Goal: Task Accomplishment & Management: Use online tool/utility

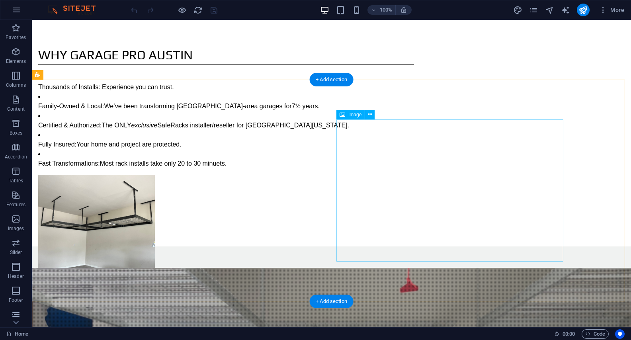
scroll to position [44, 0]
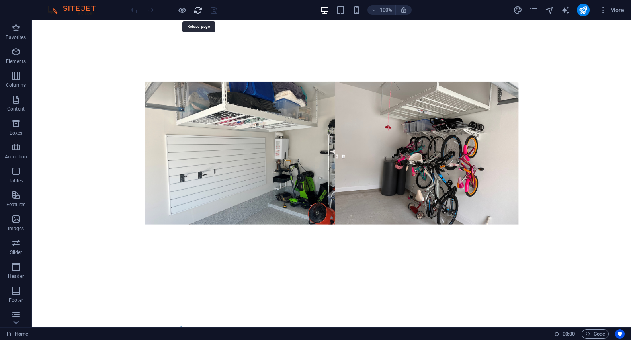
click at [202, 13] on icon "reload" at bounding box center [198, 10] width 9 height 9
click at [112, 216] on span "Text" at bounding box center [110, 215] width 9 height 5
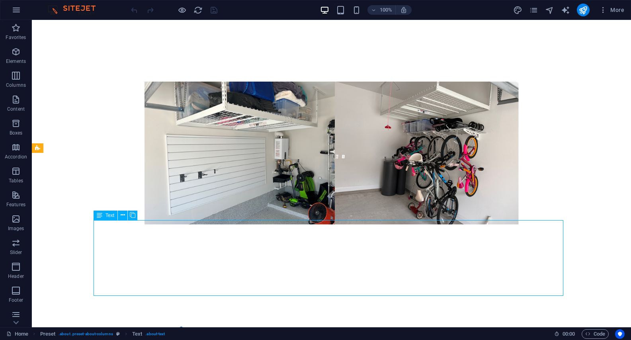
click at [112, 217] on span "Text" at bounding box center [110, 215] width 9 height 5
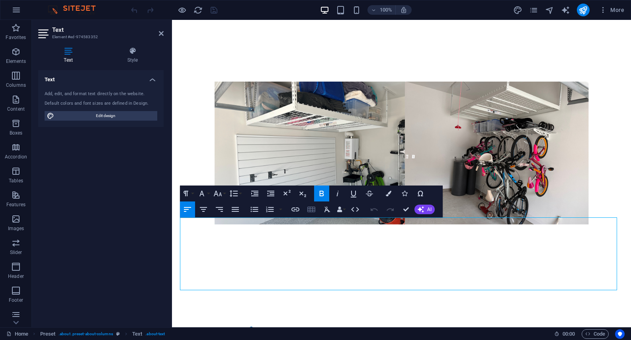
click at [315, 210] on icon "button" at bounding box center [312, 210] width 10 height 10
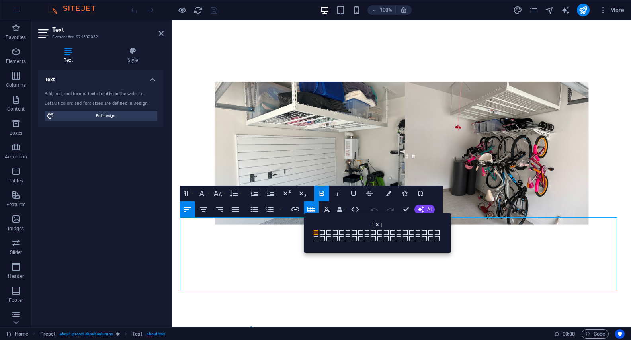
click at [308, 219] on div "Back 1 × 1 1 × 1 1 × 2 1 × 3 1 × 4 1 × 5 1 × 6 1 × 7 1 × 8 1 × 9 1 × 10 1 × 11 …" at bounding box center [377, 232] width 147 height 39
click at [313, 208] on icon "button" at bounding box center [312, 210] width 8 height 6
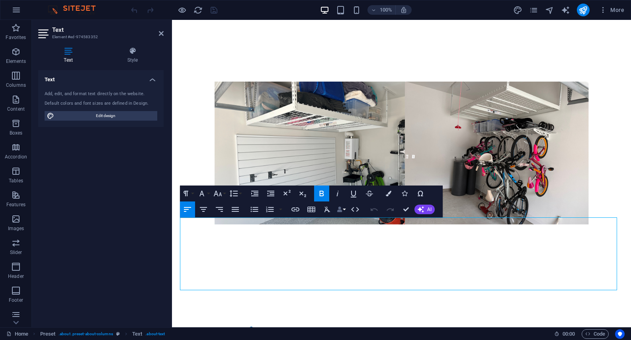
click at [345, 209] on button "Data Bindings" at bounding box center [341, 210] width 11 height 16
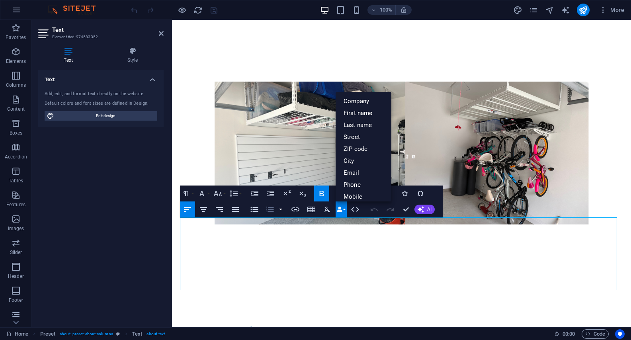
click at [281, 210] on button "button" at bounding box center [281, 210] width 6 height 16
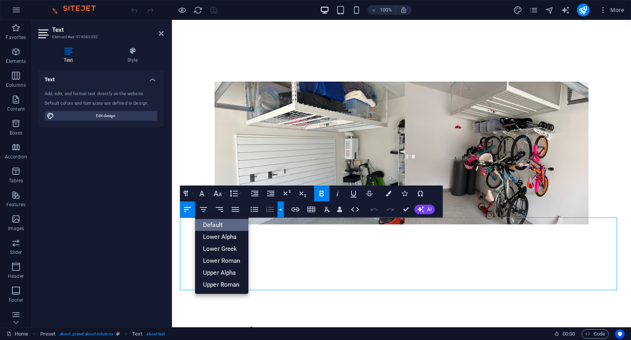
click at [212, 225] on link "Default" at bounding box center [221, 225] width 53 height 12
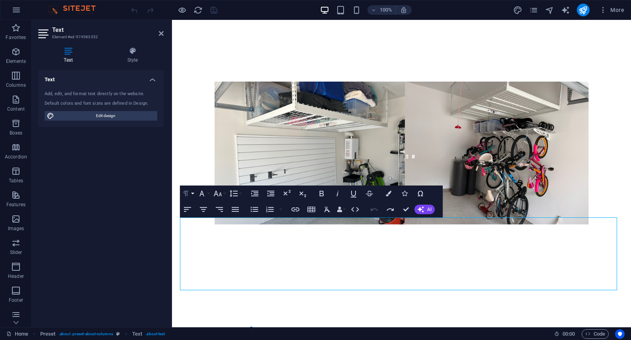
click at [193, 192] on button "Paragraph Format" at bounding box center [187, 194] width 15 height 16
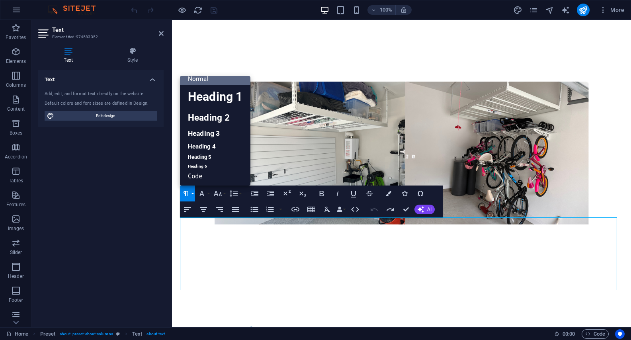
scroll to position [6, 0]
click at [241, 193] on button "Line Height" at bounding box center [235, 194] width 15 height 16
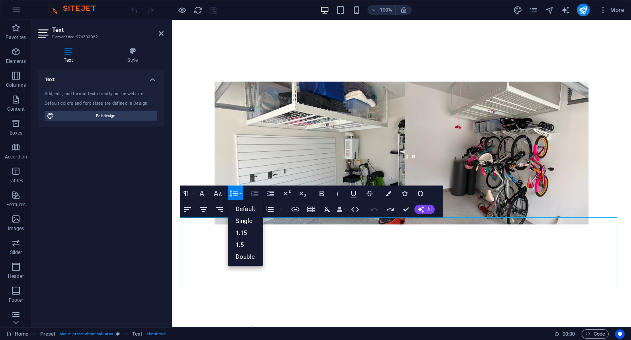
click at [258, 194] on icon "button" at bounding box center [255, 194] width 10 height 10
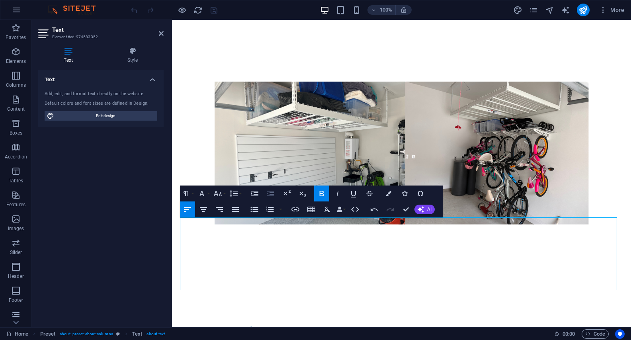
click at [272, 192] on icon "button" at bounding box center [270, 194] width 7 height 6
click at [258, 214] on button "Unordered List" at bounding box center [254, 210] width 15 height 16
click at [255, 211] on icon "button" at bounding box center [255, 209] width 8 height 5
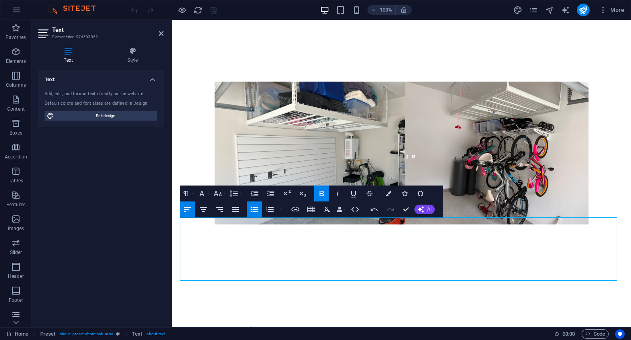
click at [254, 210] on icon "button" at bounding box center [255, 209] width 8 height 5
click at [254, 210] on icon "button" at bounding box center [255, 210] width 10 height 10
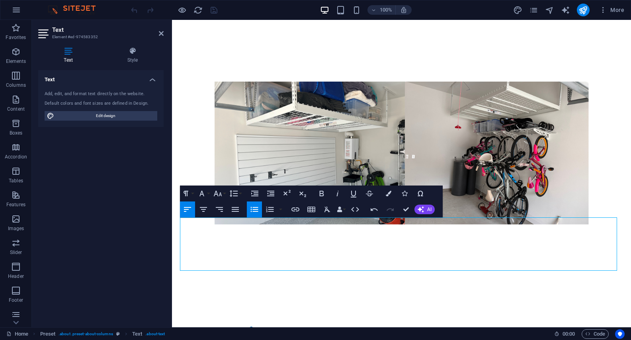
click at [252, 209] on icon "button" at bounding box center [255, 210] width 10 height 10
click at [256, 210] on icon "button" at bounding box center [255, 210] width 10 height 10
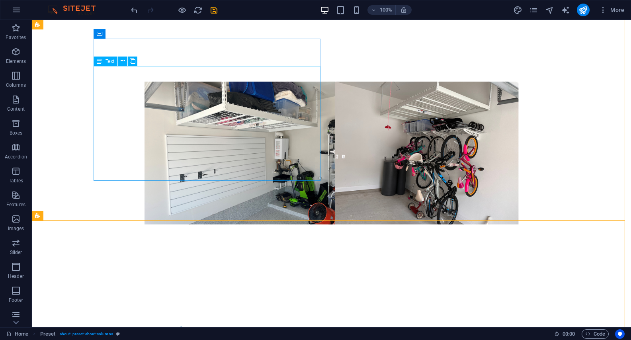
click at [98, 61] on icon at bounding box center [100, 62] width 6 height 10
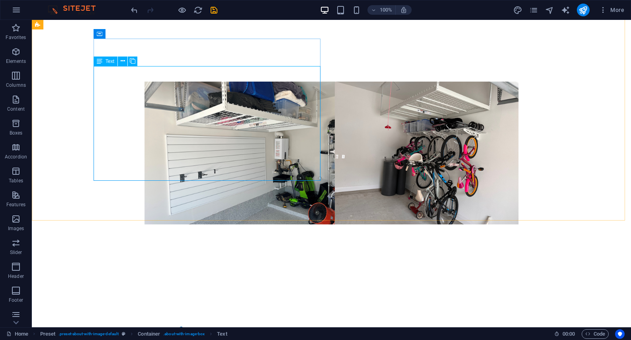
click at [100, 61] on icon at bounding box center [100, 62] width 6 height 10
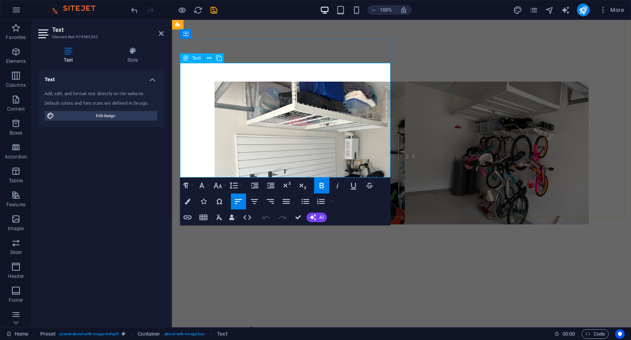
click at [191, 60] on div "Text" at bounding box center [192, 58] width 24 height 10
click at [65, 54] on icon at bounding box center [68, 51] width 60 height 8
click at [244, 204] on button "Align Left" at bounding box center [238, 202] width 15 height 16
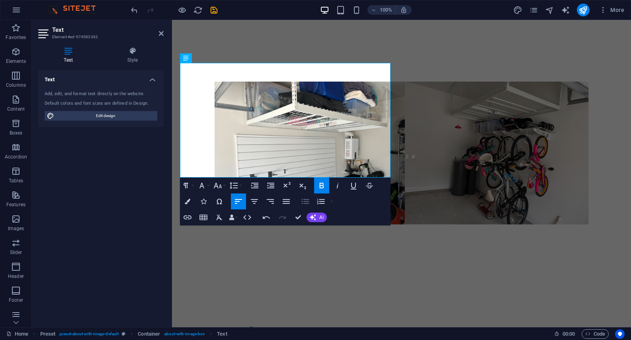
click at [308, 201] on icon "button" at bounding box center [306, 202] width 10 height 10
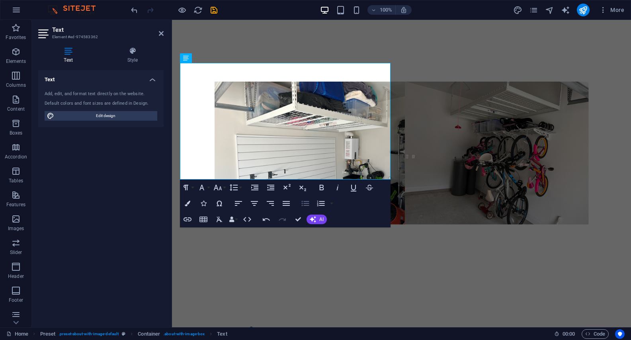
click at [308, 201] on icon "button" at bounding box center [306, 203] width 8 height 5
click at [308, 202] on icon "button" at bounding box center [306, 204] width 10 height 10
click at [287, 203] on icon "button" at bounding box center [287, 204] width 10 height 10
click at [305, 203] on icon "button" at bounding box center [306, 204] width 10 height 10
click at [241, 202] on icon "button" at bounding box center [239, 204] width 10 height 10
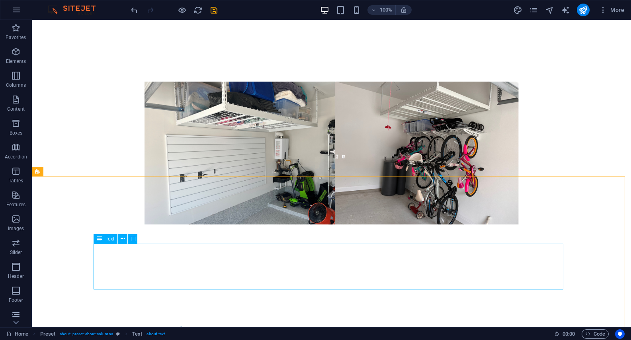
click at [107, 240] on span "Text" at bounding box center [110, 239] width 9 height 5
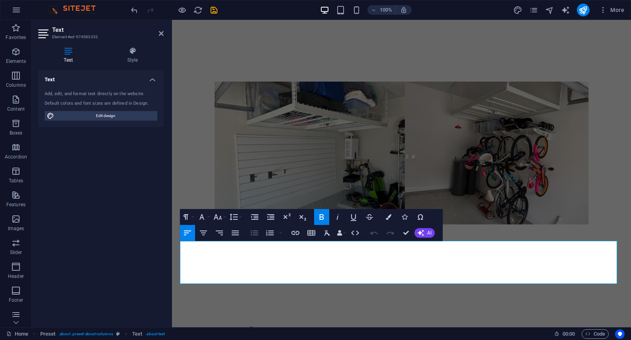
click at [256, 234] on icon "button" at bounding box center [255, 233] width 10 height 10
click at [255, 235] on icon "button" at bounding box center [255, 233] width 10 height 10
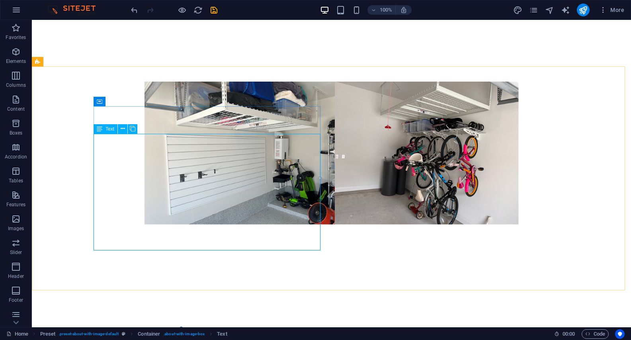
click at [101, 129] on icon at bounding box center [100, 129] width 6 height 10
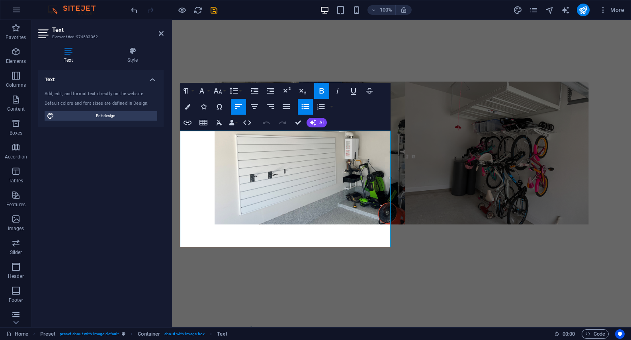
click at [307, 107] on icon "button" at bounding box center [306, 106] width 8 height 5
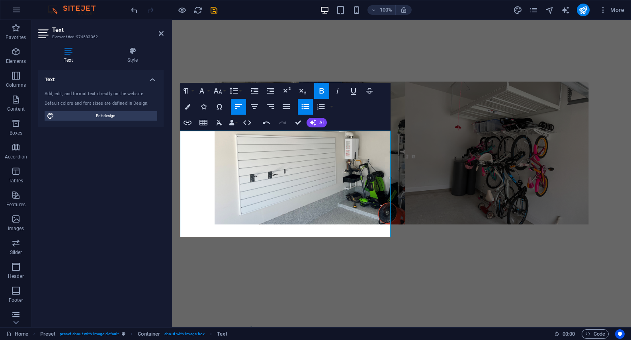
click at [307, 107] on icon "button" at bounding box center [306, 106] width 8 height 5
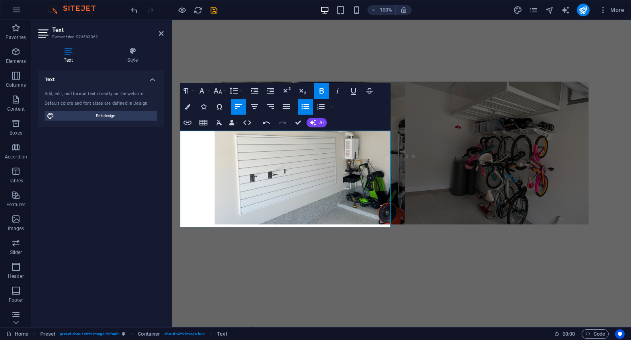
click at [302, 107] on icon "button" at bounding box center [306, 106] width 8 height 5
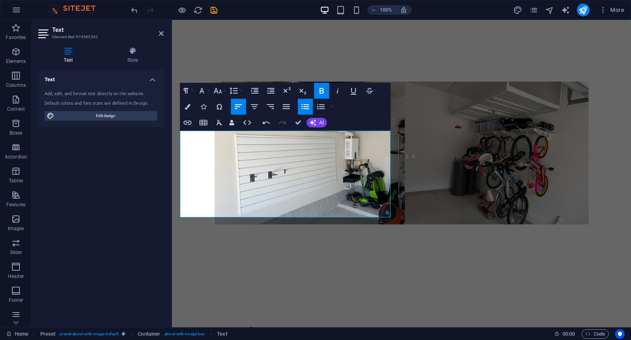
click at [306, 102] on icon "button" at bounding box center [306, 107] width 10 height 10
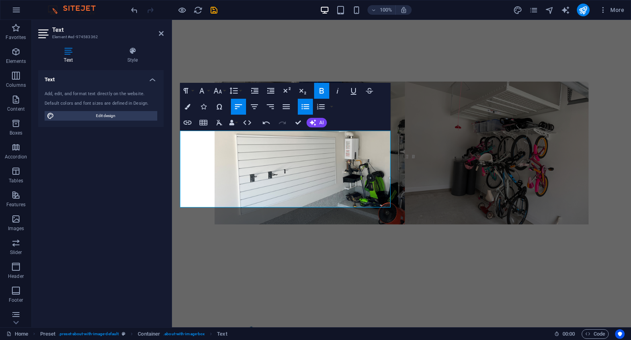
click at [309, 108] on icon "button" at bounding box center [306, 107] width 10 height 10
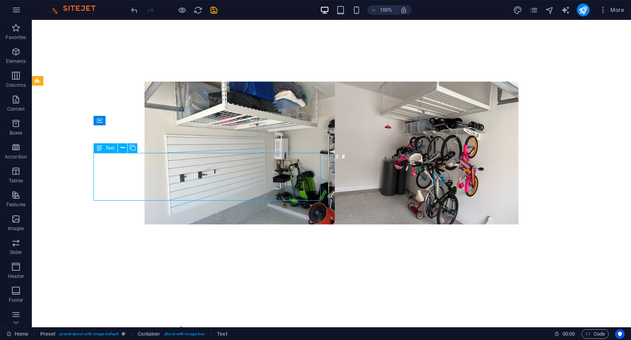
click at [111, 149] on span "Text" at bounding box center [110, 148] width 9 height 5
click at [110, 149] on span "Text" at bounding box center [110, 148] width 9 height 5
click at [110, 150] on span "Text" at bounding box center [110, 148] width 9 height 5
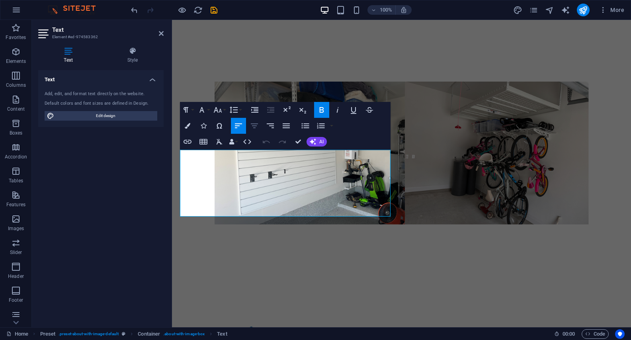
click at [257, 127] on icon "button" at bounding box center [255, 126] width 10 height 10
click at [257, 125] on icon "button" at bounding box center [255, 126] width 10 height 10
click at [239, 125] on icon "button" at bounding box center [239, 126] width 10 height 10
click at [241, 110] on button "Line Height" at bounding box center [235, 110] width 15 height 16
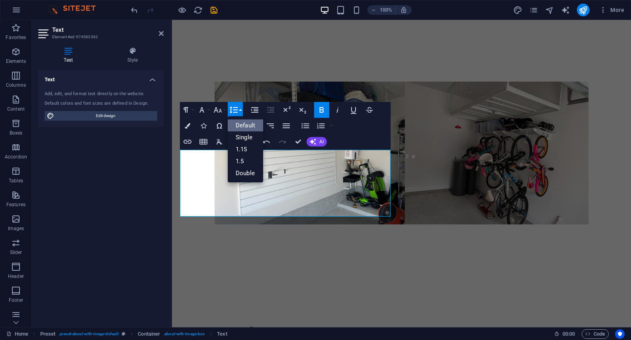
scroll to position [0, 0]
click at [246, 161] on link "1.5" at bounding box center [245, 161] width 35 height 12
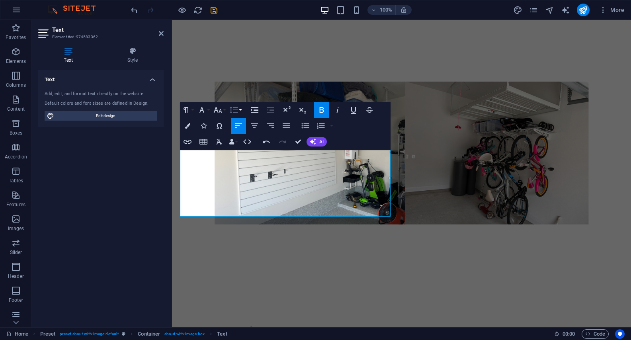
click at [242, 109] on button "Line Height" at bounding box center [235, 110] width 15 height 16
click at [244, 174] on link "Double" at bounding box center [245, 173] width 35 height 12
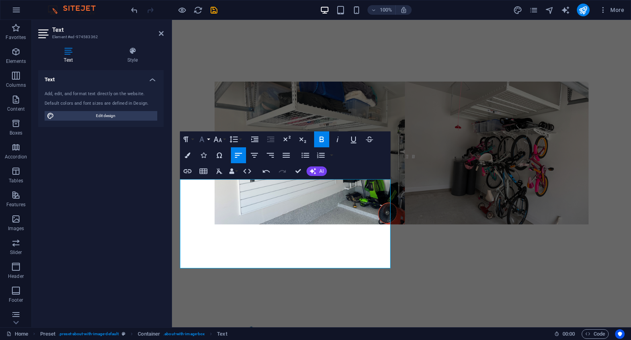
click at [209, 139] on button "Font Family" at bounding box center [203, 139] width 15 height 16
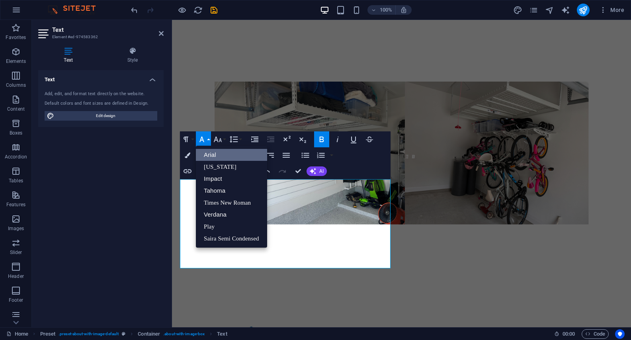
click at [214, 154] on link "Arial" at bounding box center [231, 155] width 71 height 12
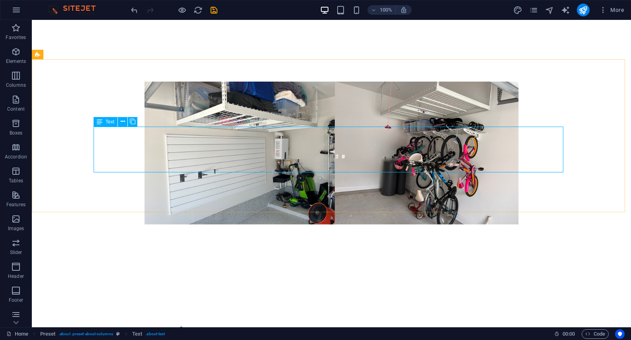
click at [110, 121] on span "Text" at bounding box center [110, 121] width 9 height 5
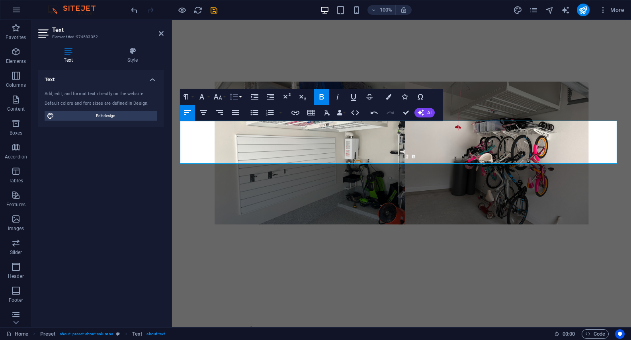
click at [241, 96] on button "Line Height" at bounding box center [235, 97] width 15 height 16
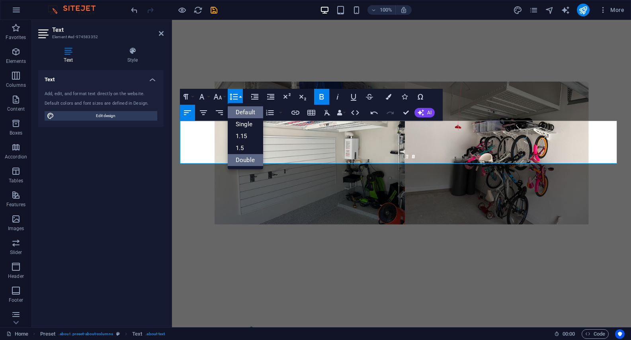
click at [249, 161] on link "Double" at bounding box center [245, 160] width 35 height 12
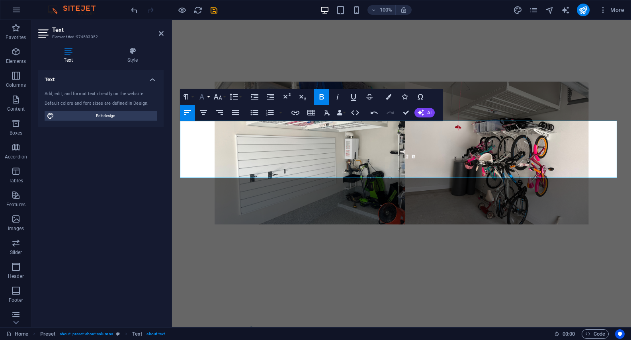
click at [209, 97] on button "Font Family" at bounding box center [203, 97] width 15 height 16
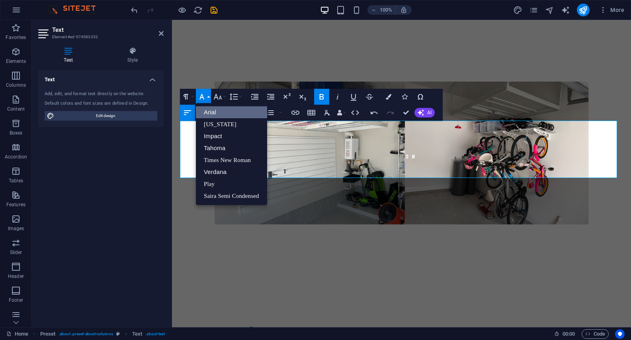
click at [214, 112] on link "Arial" at bounding box center [231, 112] width 71 height 12
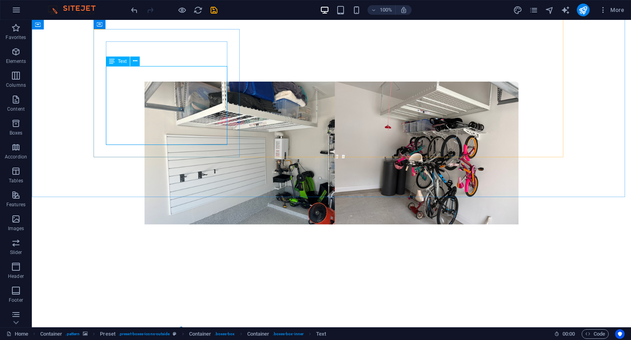
click at [117, 63] on div "Text" at bounding box center [118, 62] width 24 height 10
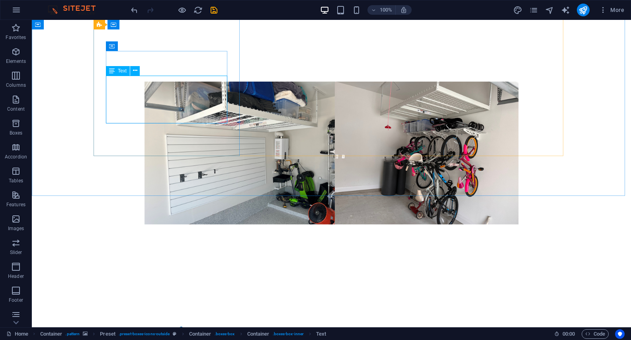
click at [113, 74] on icon at bounding box center [112, 71] width 6 height 10
click at [112, 72] on icon at bounding box center [112, 71] width 6 height 10
click at [116, 71] on div "Text" at bounding box center [118, 71] width 24 height 10
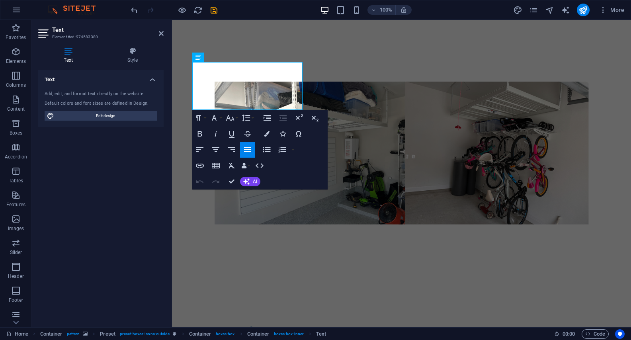
click at [249, 151] on icon "button" at bounding box center [248, 150] width 10 height 10
click at [215, 148] on icon "button" at bounding box center [215, 149] width 7 height 5
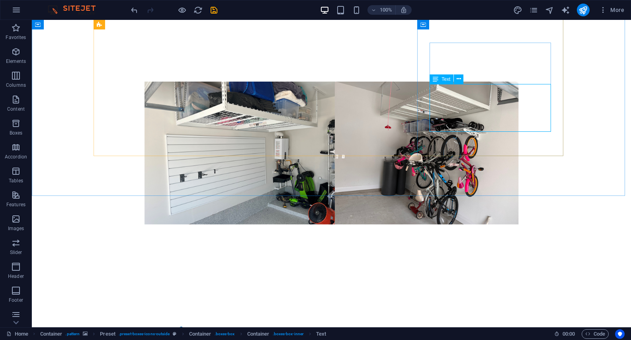
click at [446, 79] on span "Text" at bounding box center [446, 79] width 9 height 5
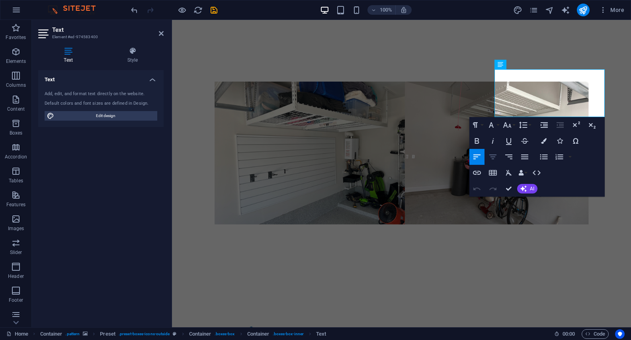
click at [494, 156] on icon "button" at bounding box center [493, 157] width 10 height 10
click at [515, 124] on button "Font Size" at bounding box center [508, 125] width 15 height 16
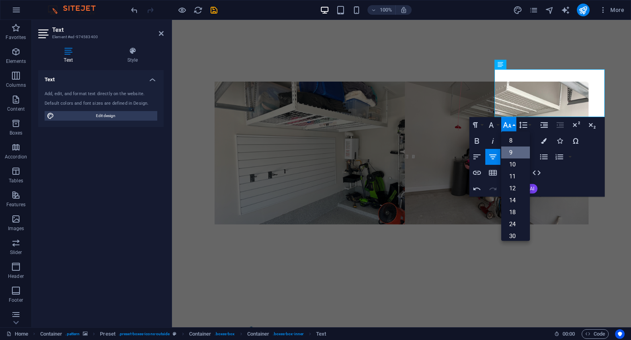
click at [519, 153] on link "9" at bounding box center [515, 153] width 29 height 12
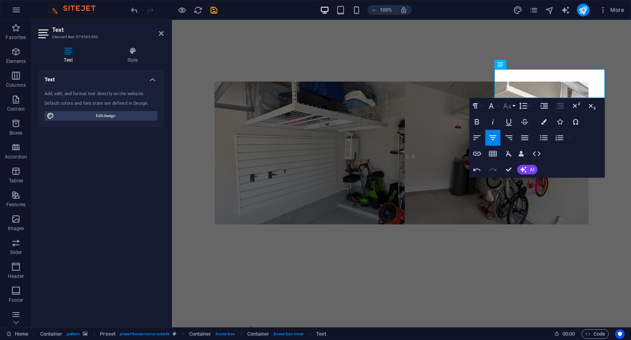
click at [514, 106] on button "Font Size" at bounding box center [508, 106] width 15 height 16
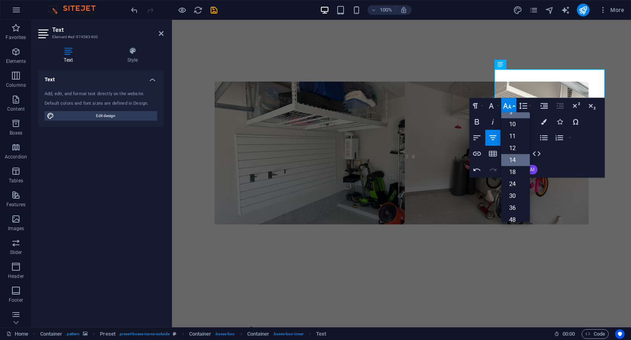
click at [521, 163] on link "14" at bounding box center [515, 160] width 29 height 12
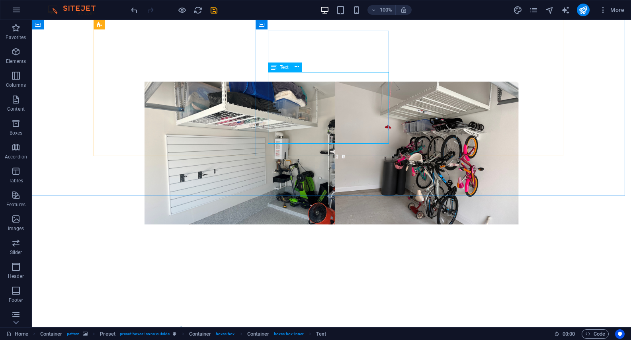
click at [284, 67] on span "Text" at bounding box center [284, 67] width 9 height 5
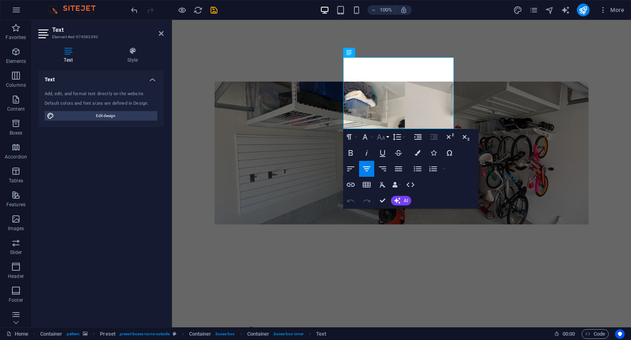
click at [389, 136] on button "Font Size" at bounding box center [382, 137] width 15 height 16
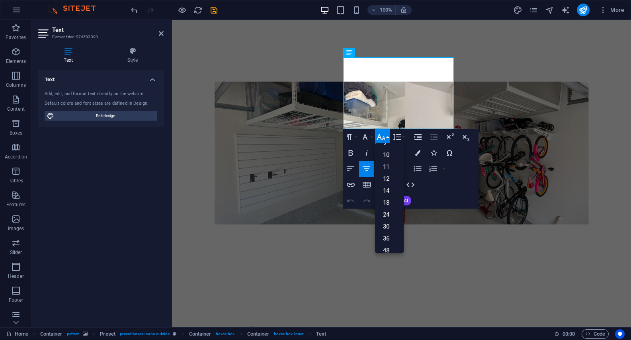
scroll to position [0, 0]
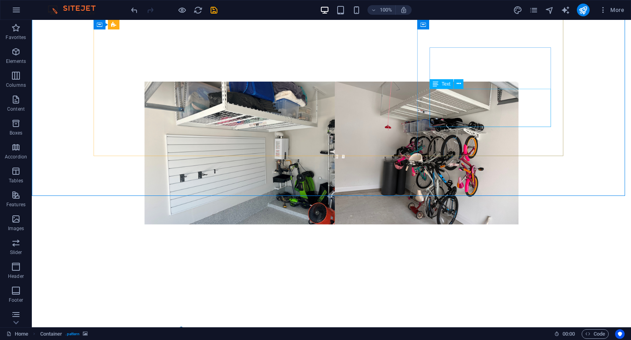
click at [447, 84] on span "Text" at bounding box center [446, 84] width 9 height 5
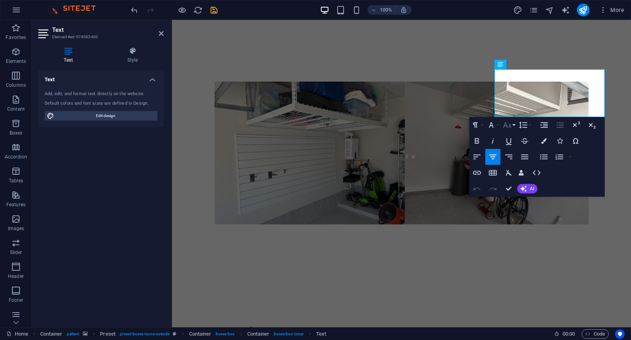
click at [515, 123] on button "Font Size" at bounding box center [508, 125] width 15 height 16
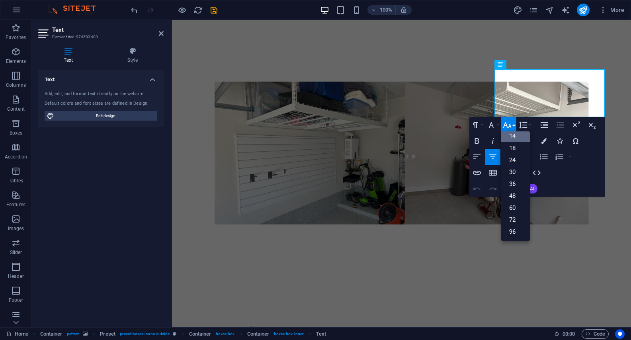
scroll to position [64, 0]
click at [520, 186] on link "36" at bounding box center [515, 184] width 29 height 12
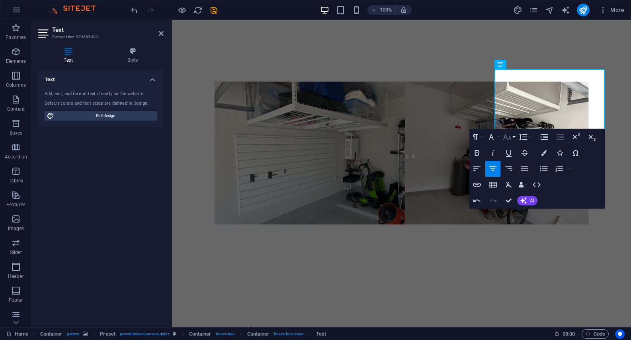
click at [515, 137] on button "Font Size" at bounding box center [508, 137] width 15 height 16
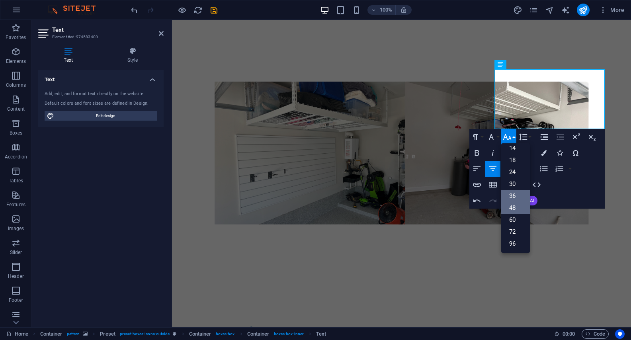
click at [517, 219] on link "60" at bounding box center [515, 220] width 29 height 12
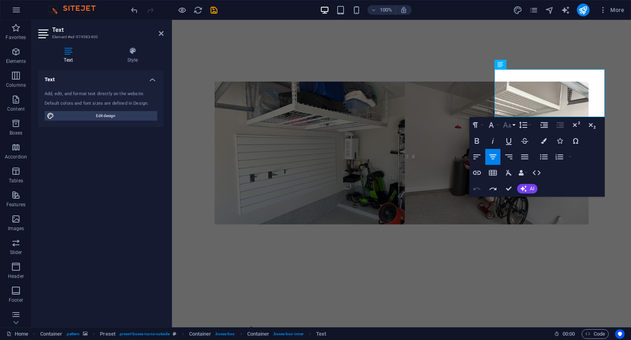
click at [515, 125] on button "Font Size" at bounding box center [508, 125] width 15 height 16
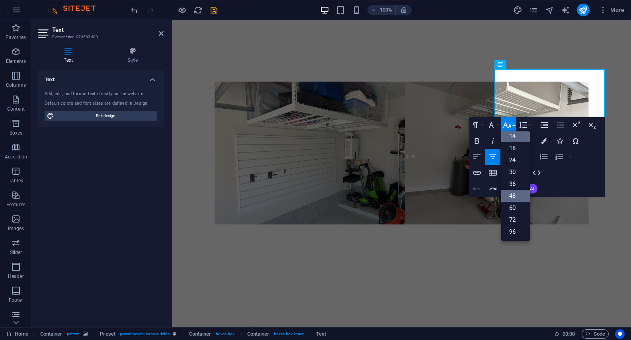
click at [517, 197] on link "48" at bounding box center [515, 196] width 29 height 12
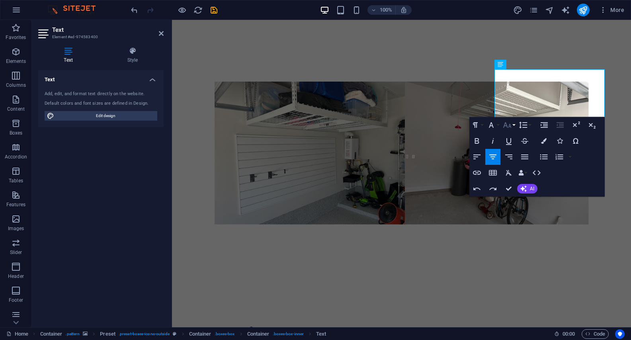
click at [516, 124] on button "Font Size" at bounding box center [508, 125] width 15 height 16
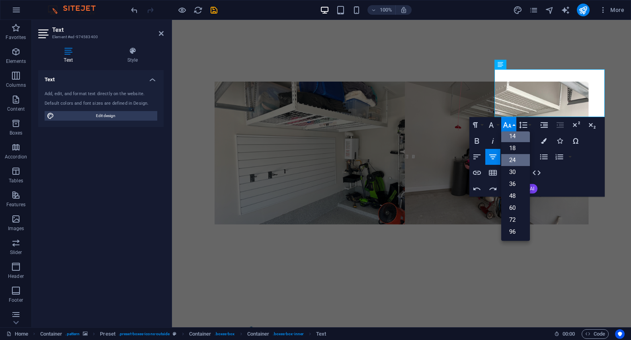
click at [519, 161] on link "24" at bounding box center [515, 160] width 29 height 12
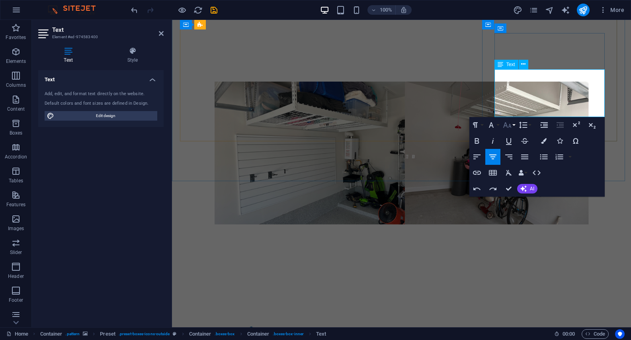
click at [516, 124] on button "Font Size" at bounding box center [508, 125] width 15 height 16
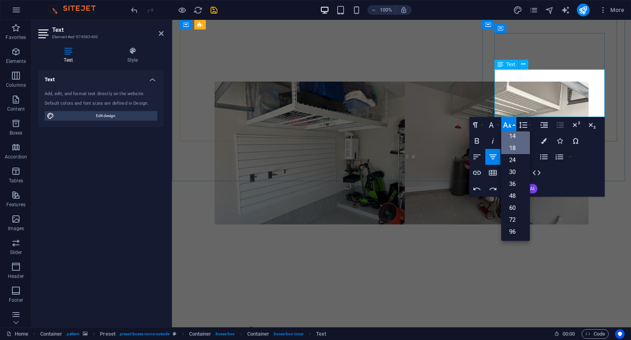
click at [519, 150] on link "18" at bounding box center [515, 148] width 29 height 12
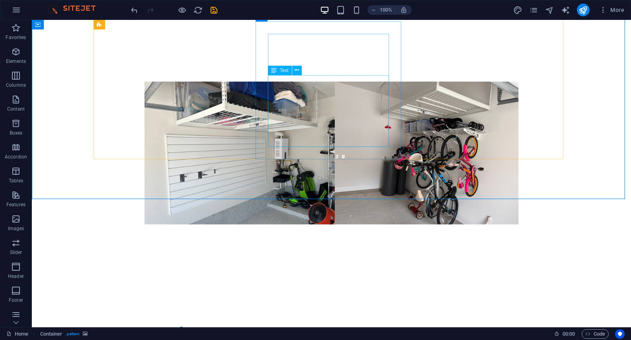
click at [284, 70] on span "Text" at bounding box center [284, 70] width 9 height 5
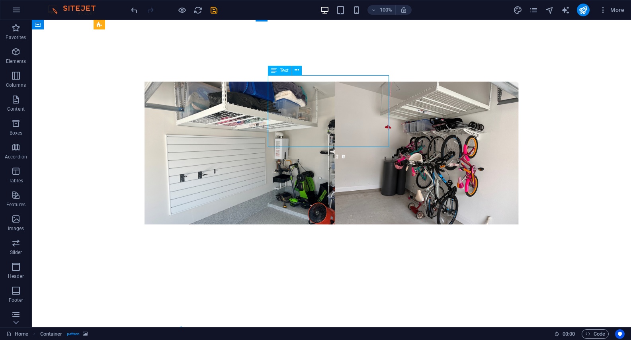
click at [284, 70] on span "Text" at bounding box center [284, 70] width 9 height 5
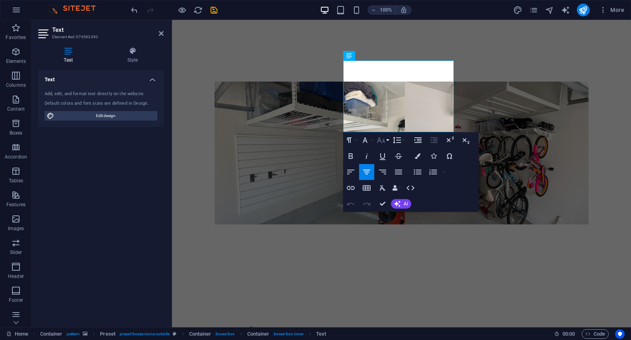
click at [387, 140] on button "Font Size" at bounding box center [382, 140] width 15 height 16
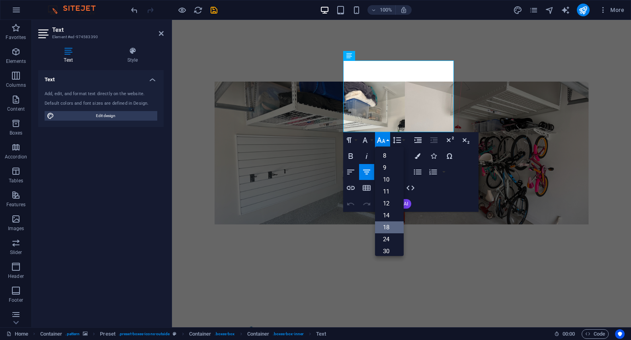
click at [395, 227] on link "18" at bounding box center [389, 227] width 29 height 12
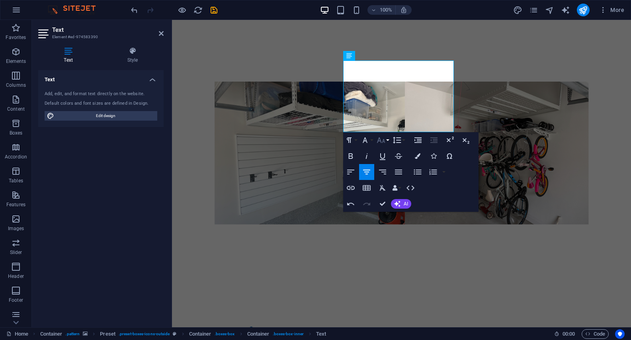
click at [388, 141] on button "Font Size" at bounding box center [382, 140] width 15 height 16
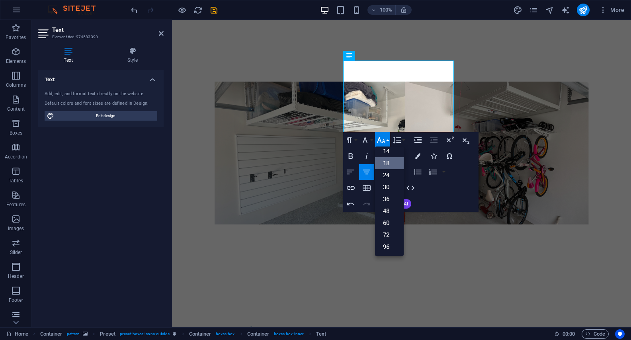
click at [397, 164] on link "18" at bounding box center [389, 163] width 29 height 12
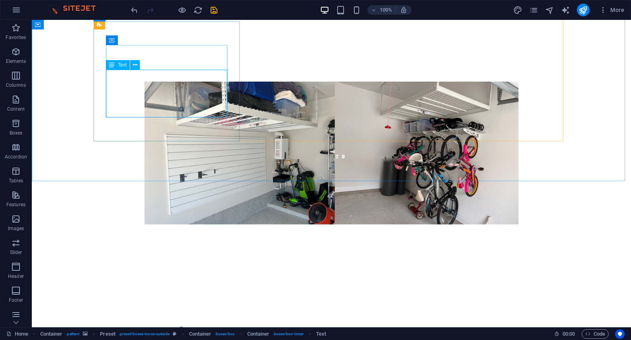
click at [125, 67] on span "Text" at bounding box center [122, 65] width 9 height 5
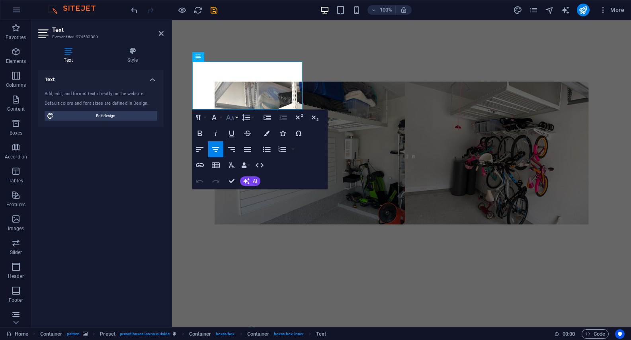
click at [237, 116] on button "Font Size" at bounding box center [231, 118] width 15 height 16
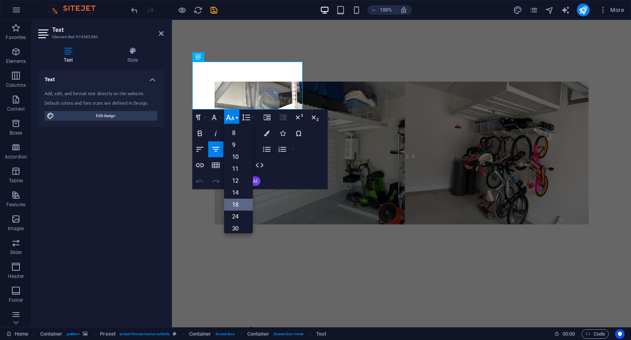
click at [239, 206] on link "18" at bounding box center [238, 205] width 29 height 12
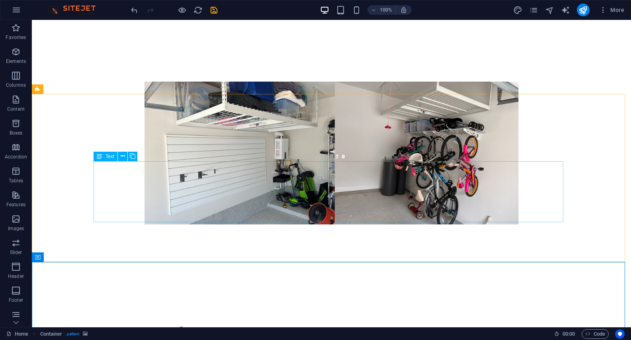
click at [106, 157] on span "Text" at bounding box center [110, 156] width 9 height 5
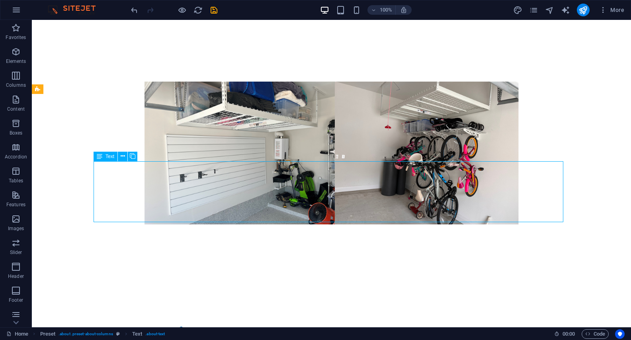
click at [106, 157] on span "Text" at bounding box center [110, 156] width 9 height 5
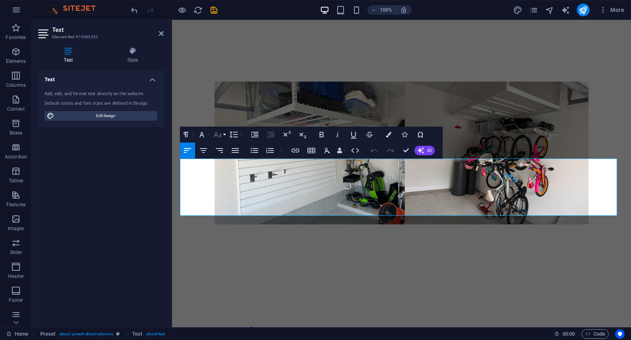
click at [225, 133] on button "Font Size" at bounding box center [219, 135] width 15 height 16
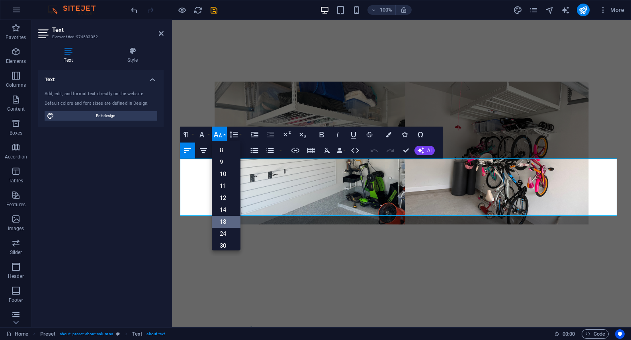
click at [231, 223] on link "18" at bounding box center [226, 222] width 29 height 12
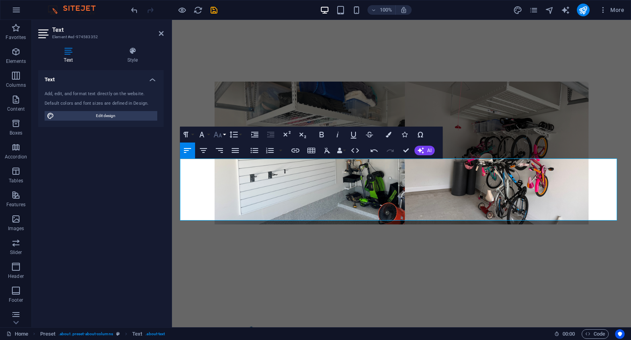
click at [225, 134] on button "Font Size" at bounding box center [219, 135] width 15 height 16
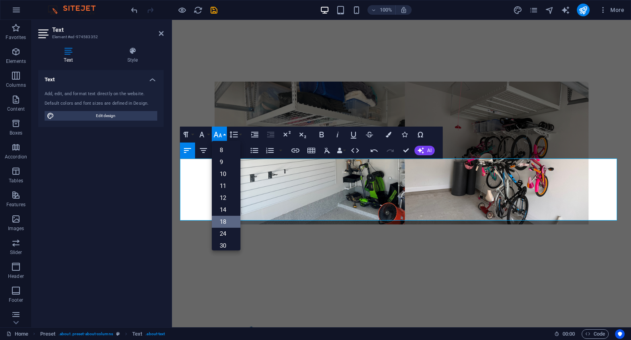
click at [231, 221] on link "18" at bounding box center [226, 222] width 29 height 12
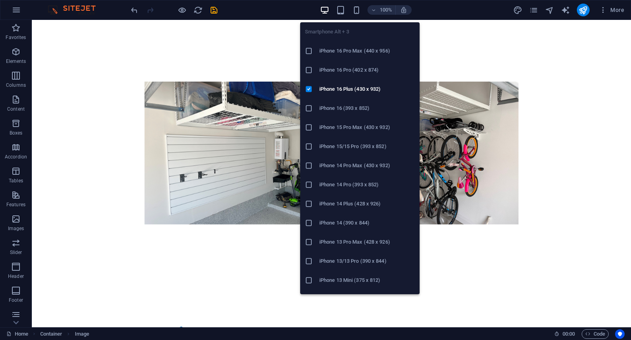
click at [344, 53] on h6 "iPhone 16 Pro Max (440 x 956)" at bounding box center [367, 51] width 96 height 10
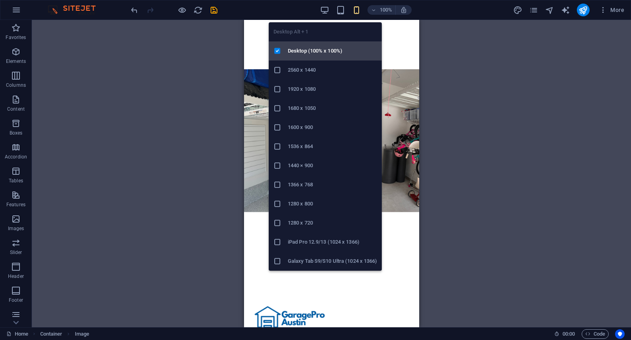
click at [312, 49] on h6 "Desktop (100% x 100%)" at bounding box center [332, 51] width 89 height 10
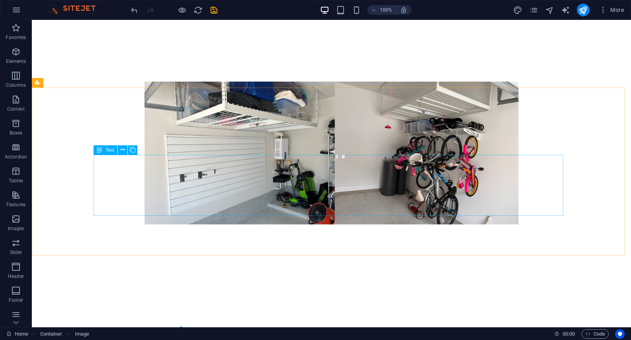
click at [110, 151] on span "Text" at bounding box center [110, 150] width 9 height 5
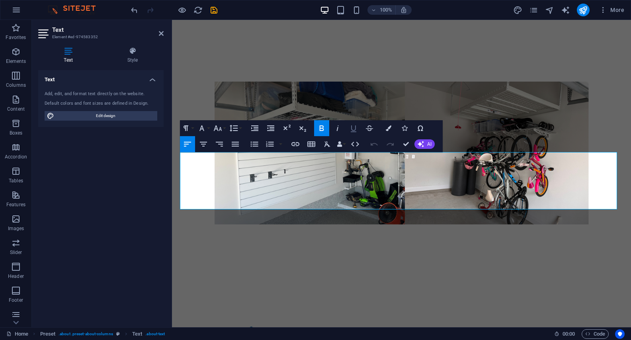
click at [354, 128] on icon "button" at bounding box center [354, 128] width 10 height 10
click at [355, 128] on icon "button" at bounding box center [354, 128] width 10 height 10
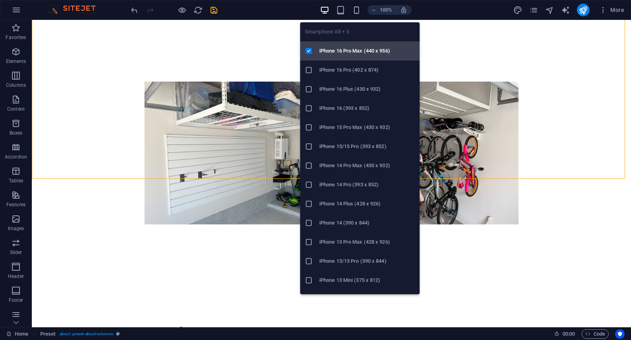
click at [343, 52] on h6 "iPhone 16 Pro Max (440 x 956)" at bounding box center [367, 51] width 96 height 10
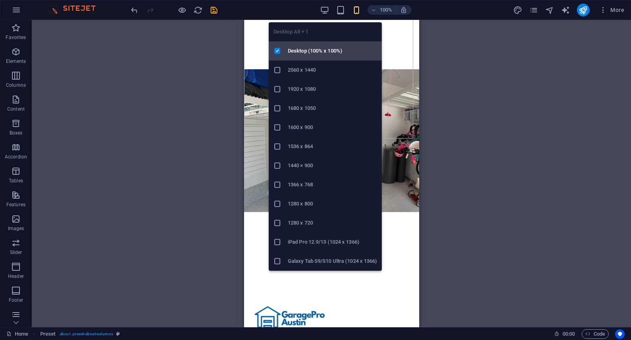
click at [307, 54] on h6 "Desktop (100% x 100%)" at bounding box center [332, 51] width 89 height 10
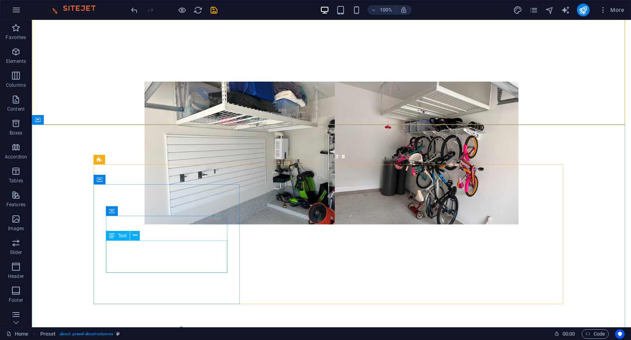
click at [124, 237] on span "Text" at bounding box center [122, 235] width 9 height 5
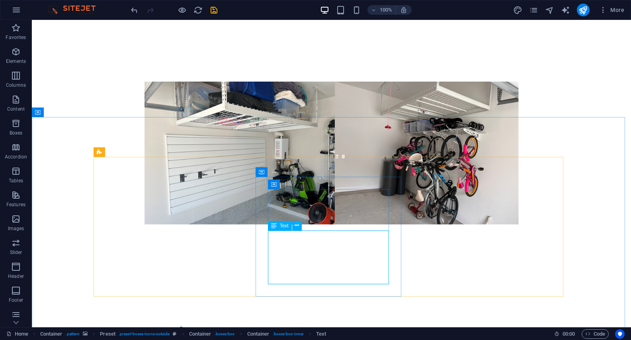
click at [284, 226] on span "Text" at bounding box center [284, 225] width 9 height 5
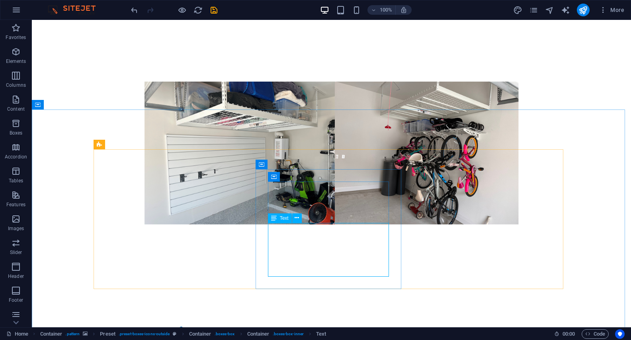
click at [284, 219] on span "Text" at bounding box center [284, 218] width 9 height 5
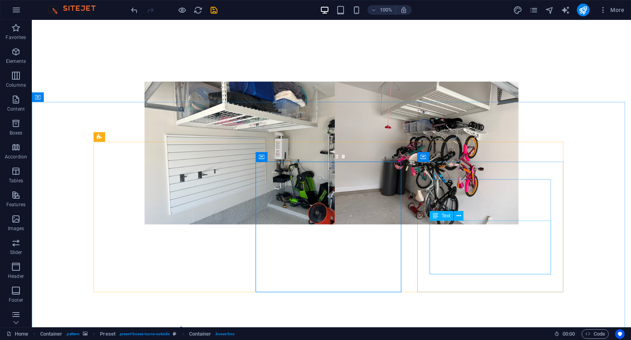
click at [448, 216] on span "Text" at bounding box center [446, 215] width 9 height 5
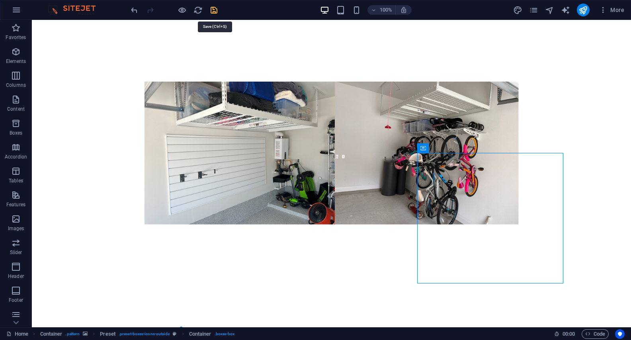
click at [218, 13] on icon "save" at bounding box center [214, 10] width 9 height 9
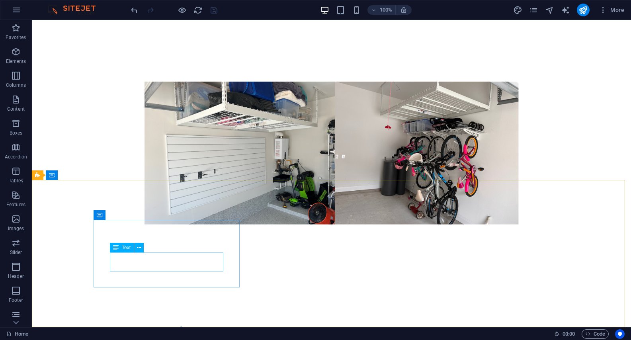
click at [130, 249] on span "Text" at bounding box center [126, 247] width 9 height 5
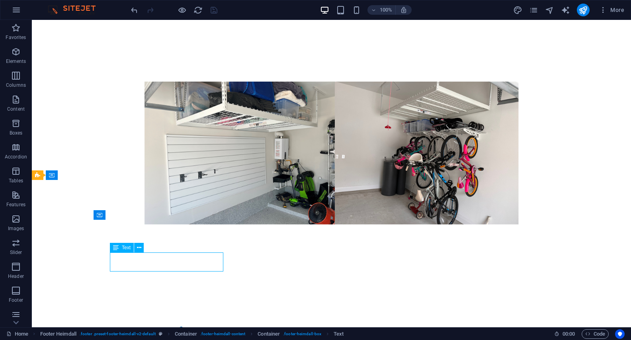
click at [130, 249] on span "Text" at bounding box center [126, 247] width 9 height 5
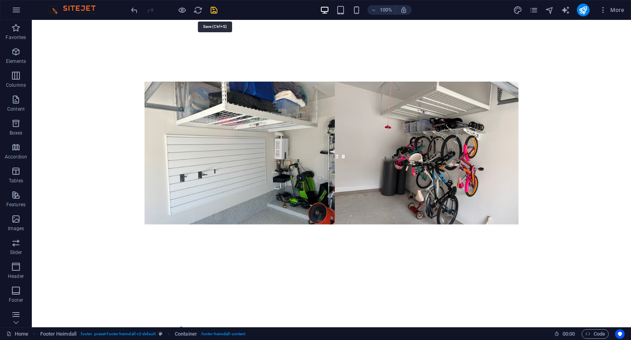
click at [216, 11] on icon "save" at bounding box center [214, 10] width 9 height 9
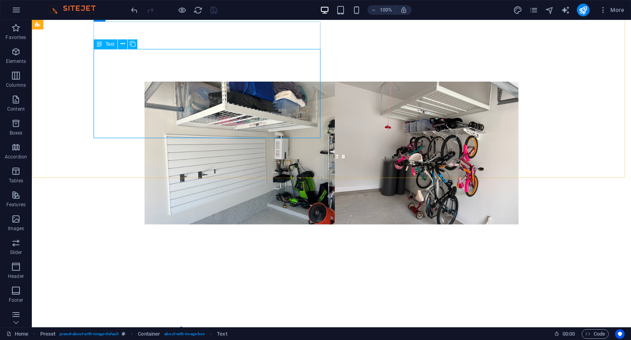
click at [109, 44] on span "Text" at bounding box center [110, 44] width 9 height 5
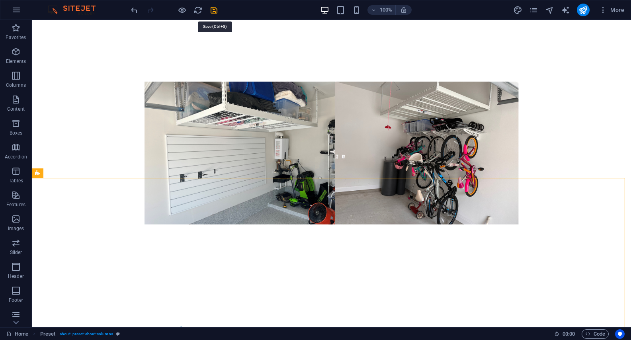
click at [218, 13] on icon "save" at bounding box center [214, 10] width 9 height 9
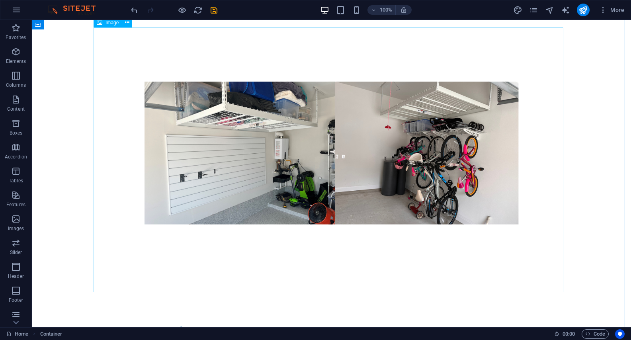
click at [115, 25] on span "Image" at bounding box center [112, 22] width 13 height 5
click at [218, 12] on icon "save" at bounding box center [214, 10] width 9 height 9
click at [584, 12] on icon "publish" at bounding box center [583, 10] width 9 height 9
